Goal: Task Accomplishment & Management: Manage account settings

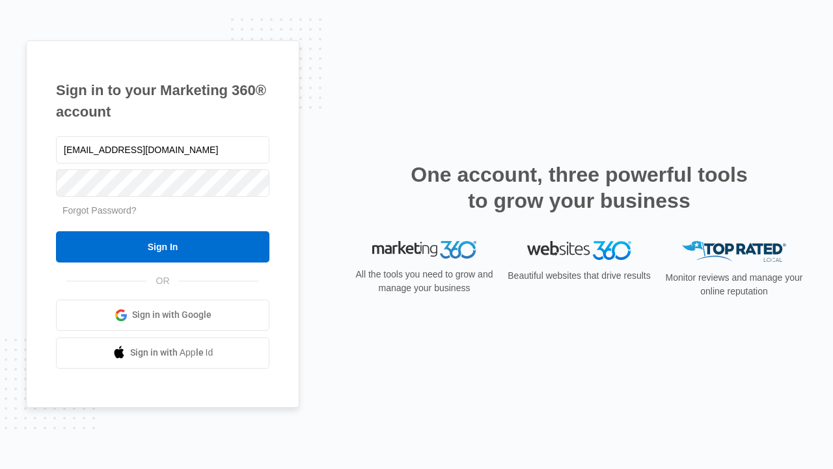
type input "dankie614@gmail.com"
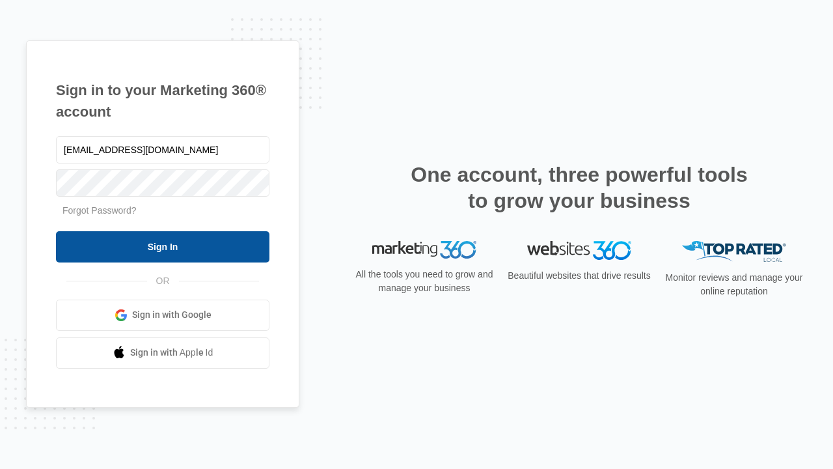
click at [163, 246] on input "Sign In" at bounding box center [163, 246] width 214 height 31
